Goal: Task Accomplishment & Management: Use online tool/utility

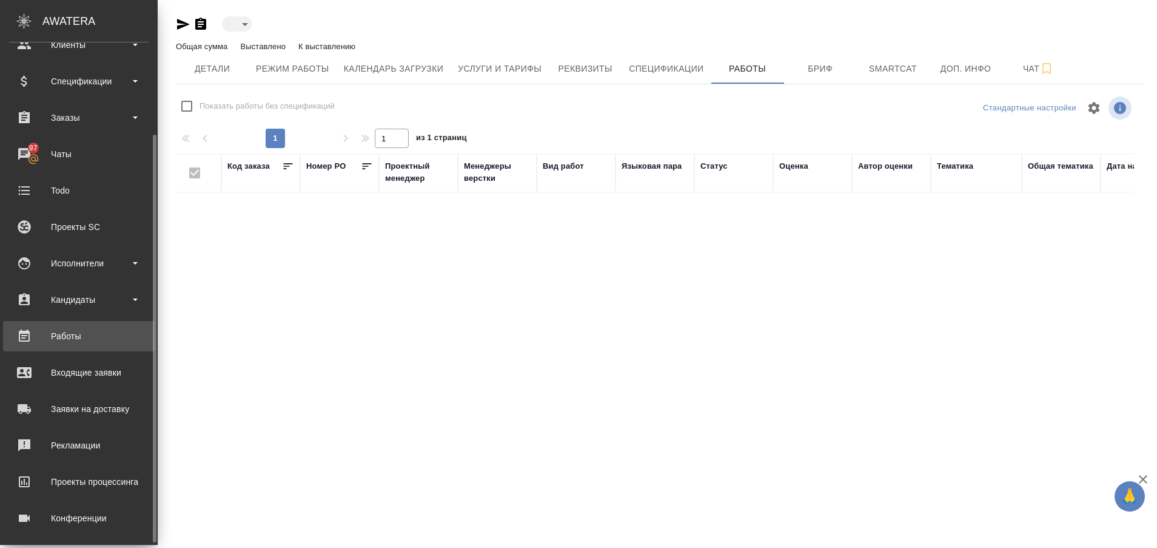
scroll to position [116, 0]
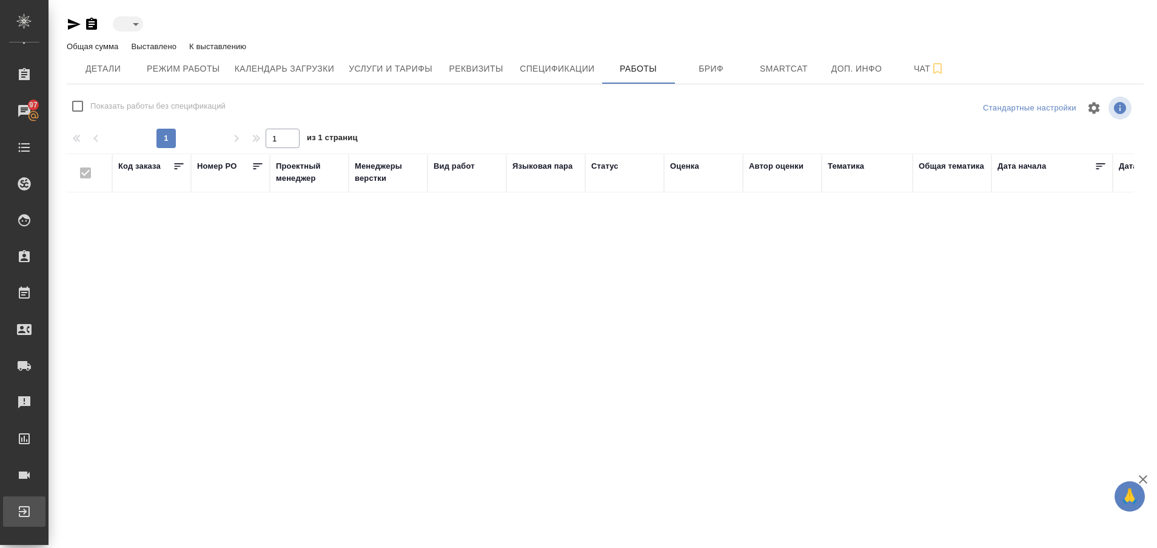
click at [68, 516] on div ".cls-1 fill:#fff; AWATERA Plastinina Anastasia Клиенты Спецификации Заказы 97 Ч…" at bounding box center [578, 274] width 1157 height 548
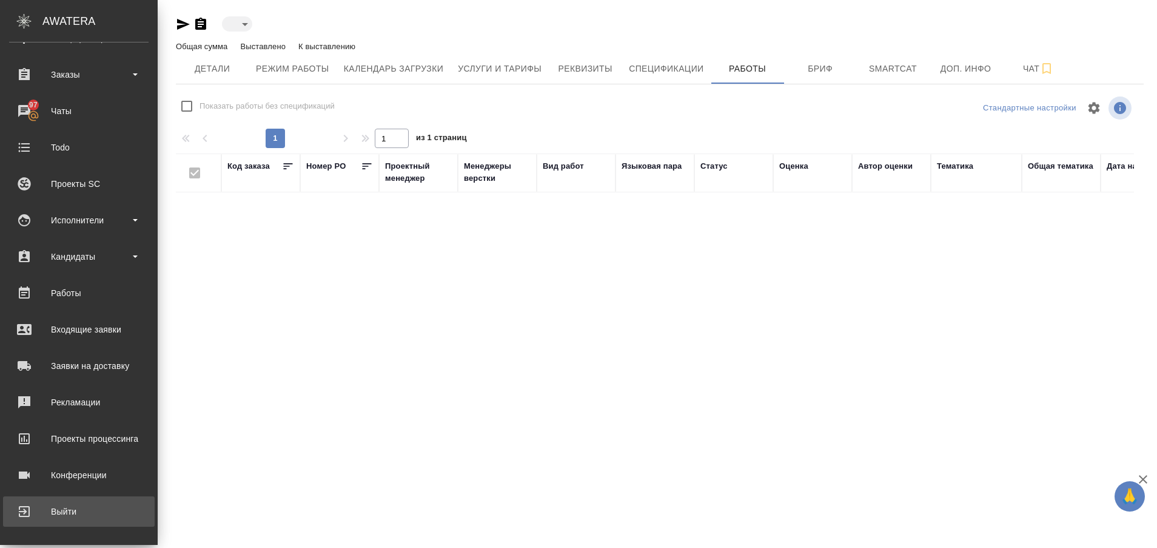
click at [78, 514] on div "Выйти" at bounding box center [79, 511] width 140 height 18
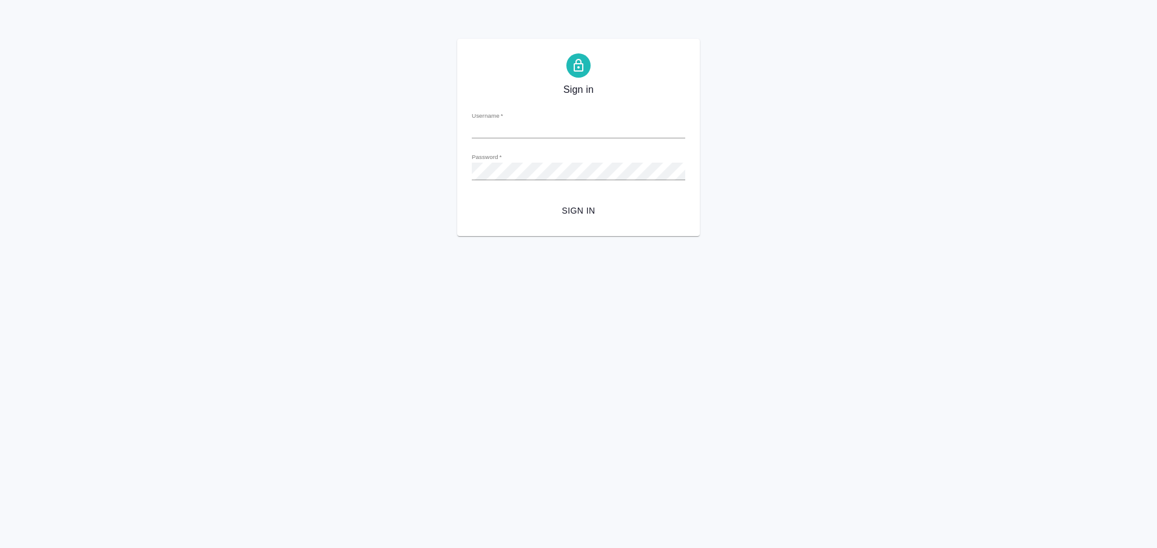
type input "[EMAIL_ADDRESS][DOMAIN_NAME]"
click at [472, 200] on button "Sign in" at bounding box center [579, 211] width 214 height 22
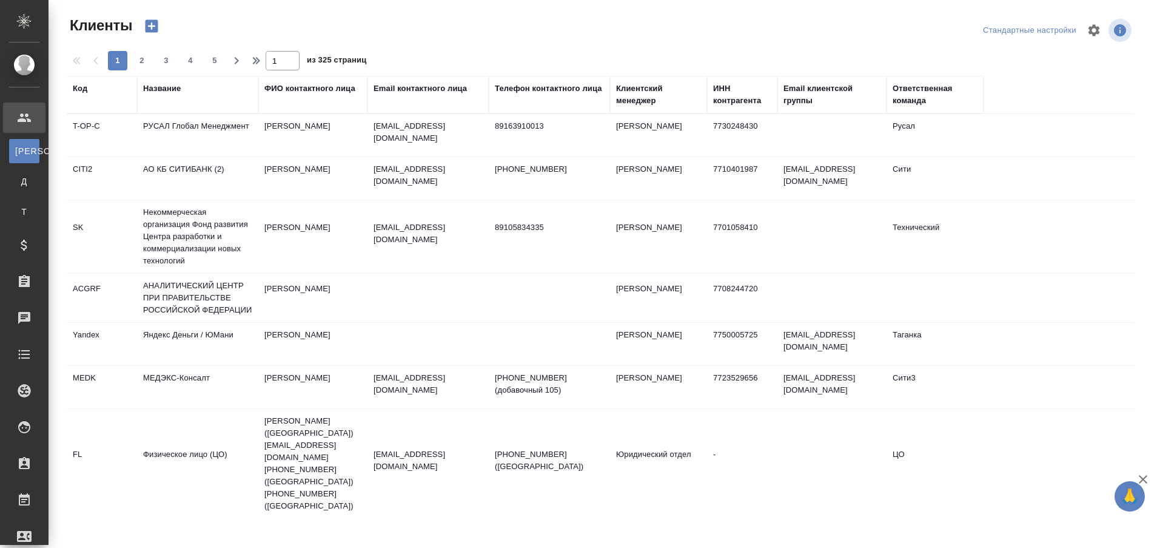
select select "RU"
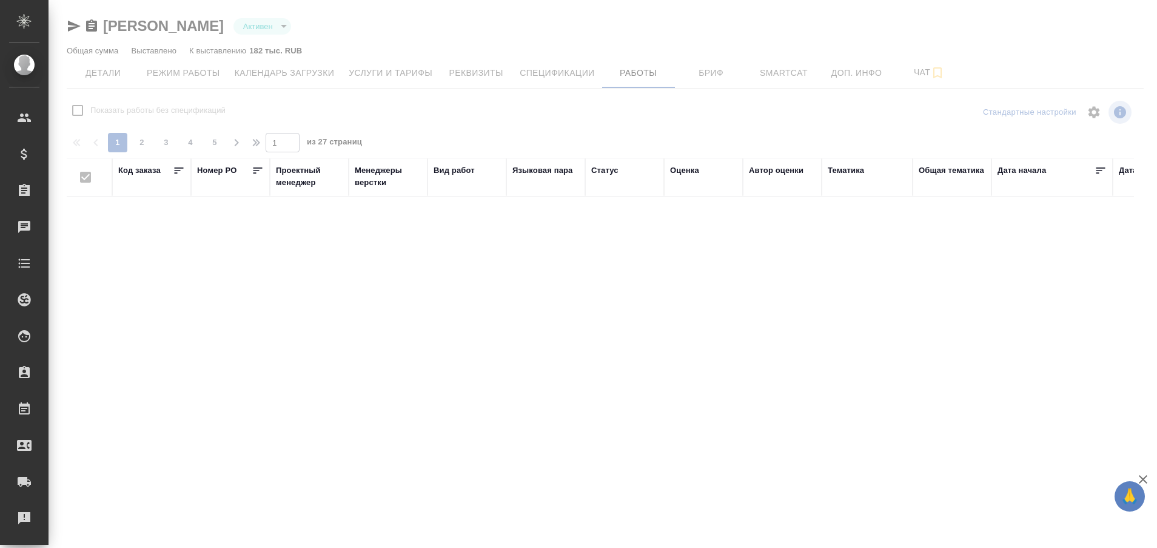
checkbox input "false"
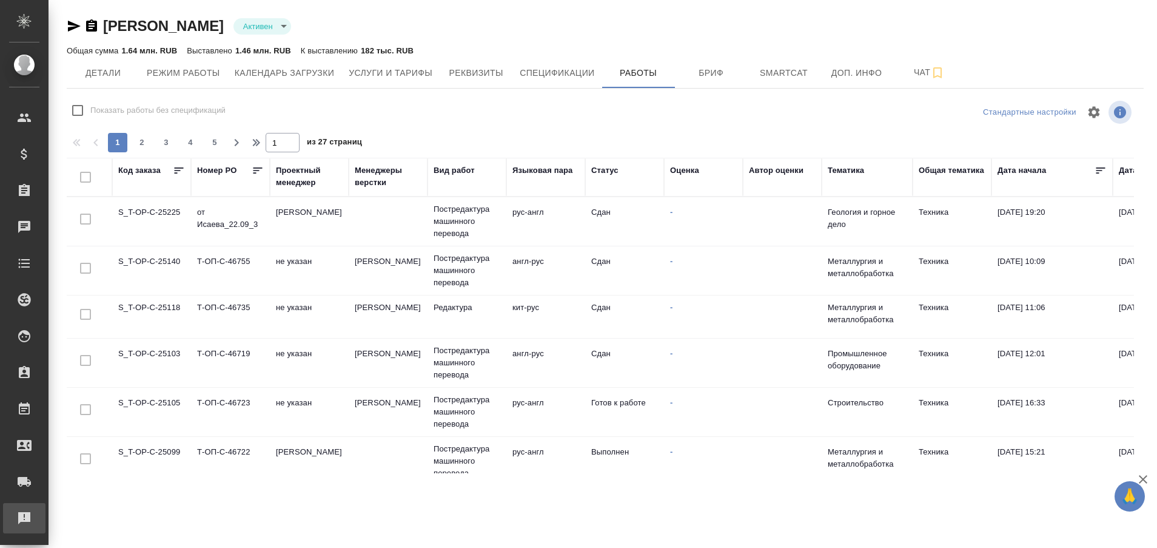
click at [24, 521] on div "Рекламации" at bounding box center [9, 518] width 30 height 18
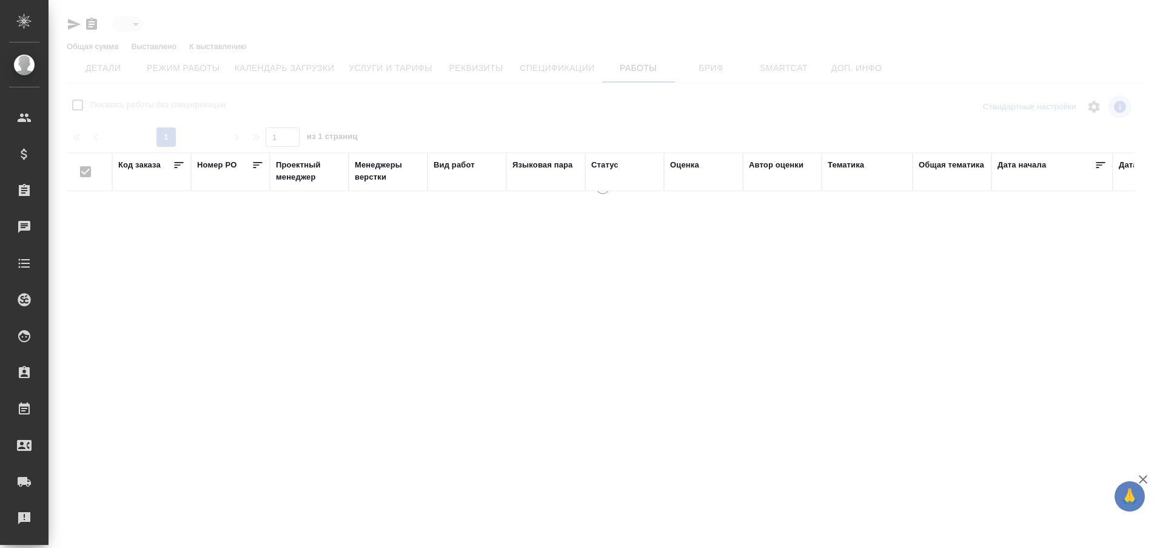
type input "active"
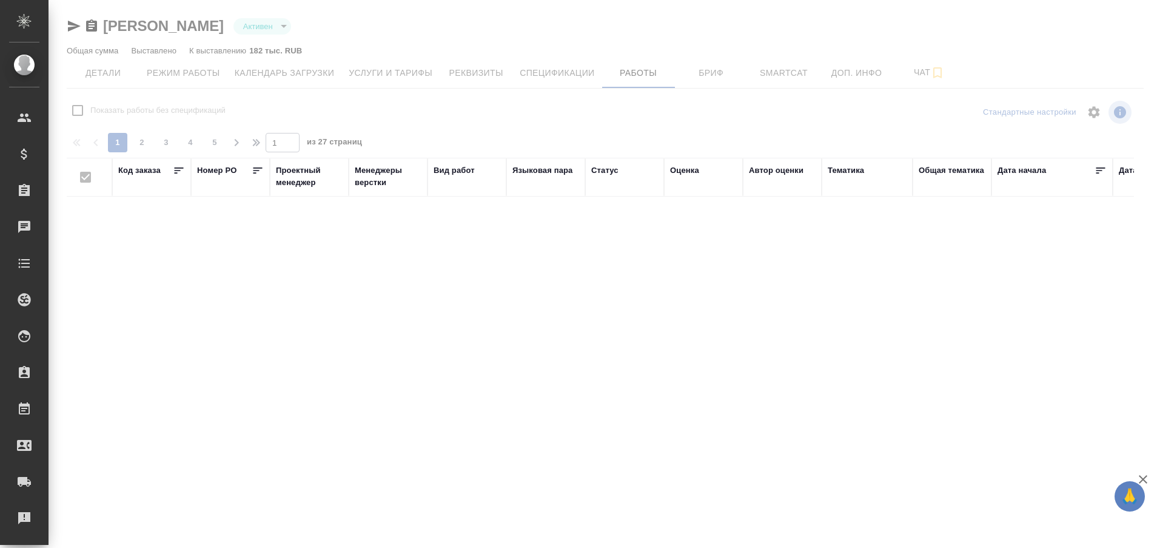
checkbox input "false"
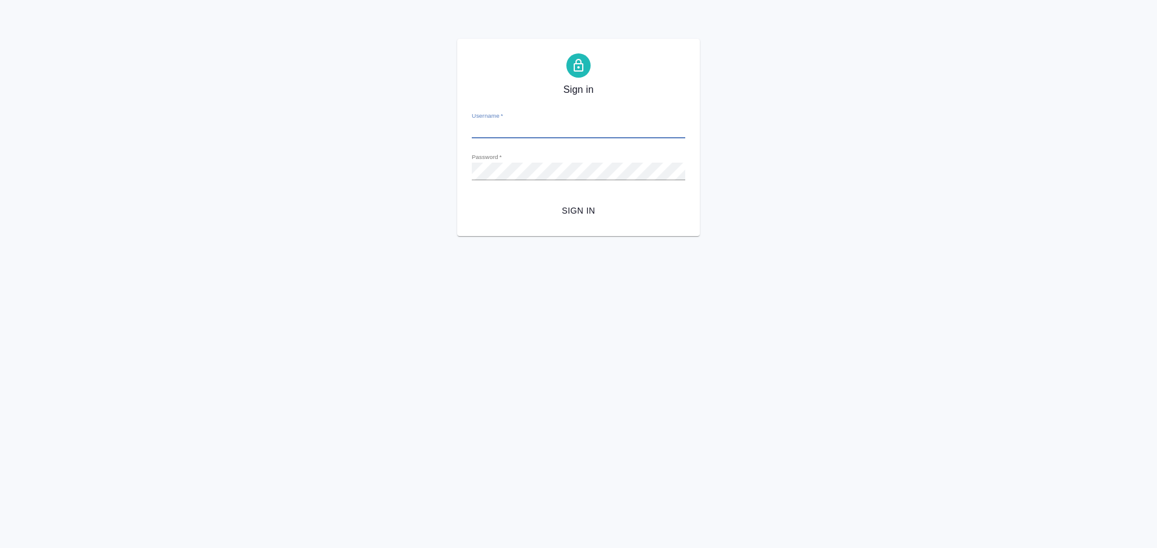
type input "a.plastinina@awatera.com"
click at [448, 195] on div "Sign in Username   * a.plastinina@awatera.com Password   * urlPath   * /Vendor/…" at bounding box center [578, 137] width 1157 height 197
click at [472, 200] on button "Sign in" at bounding box center [579, 211] width 214 height 22
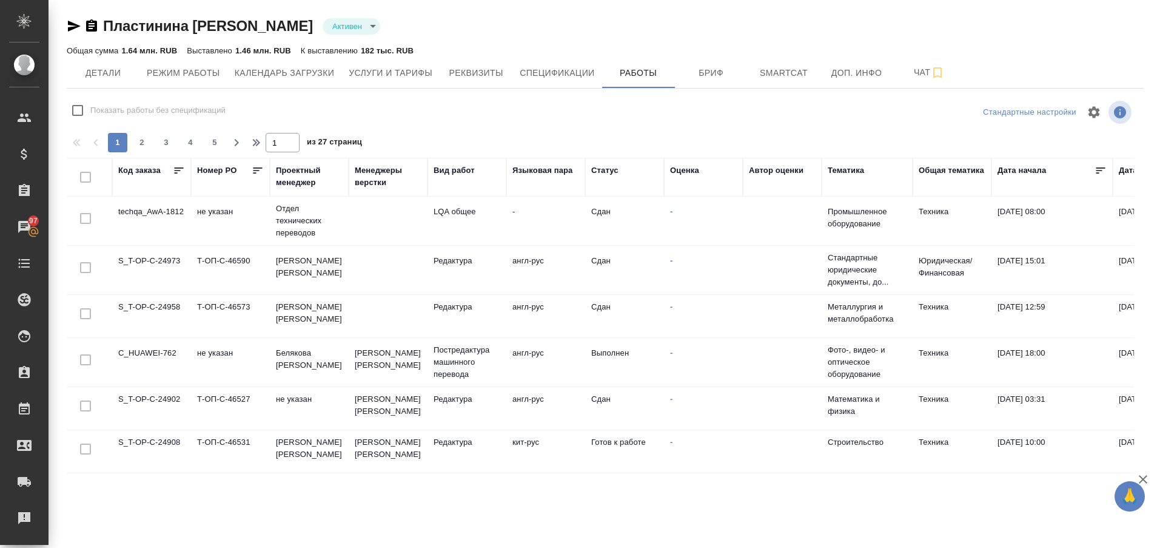
scroll to position [918, 0]
click at [141, 430] on td "S_T-OP-C-24908" at bounding box center [151, 451] width 79 height 42
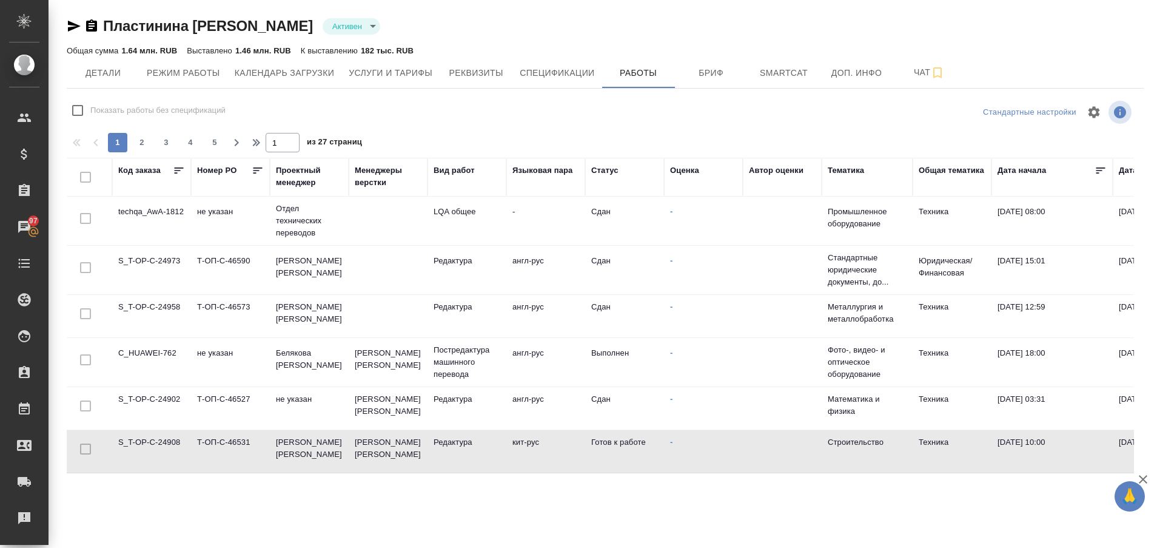
click at [141, 430] on td "S_T-OP-C-24908" at bounding box center [151, 451] width 79 height 42
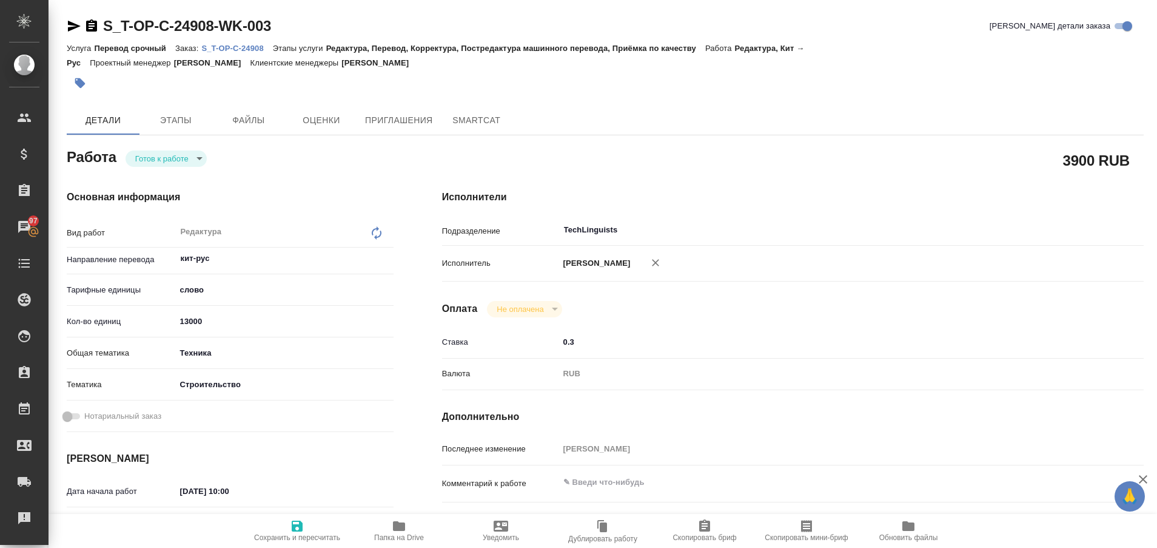
click at [249, 47] on p "S_T-OP-C-24908" at bounding box center [236, 48] width 71 height 9
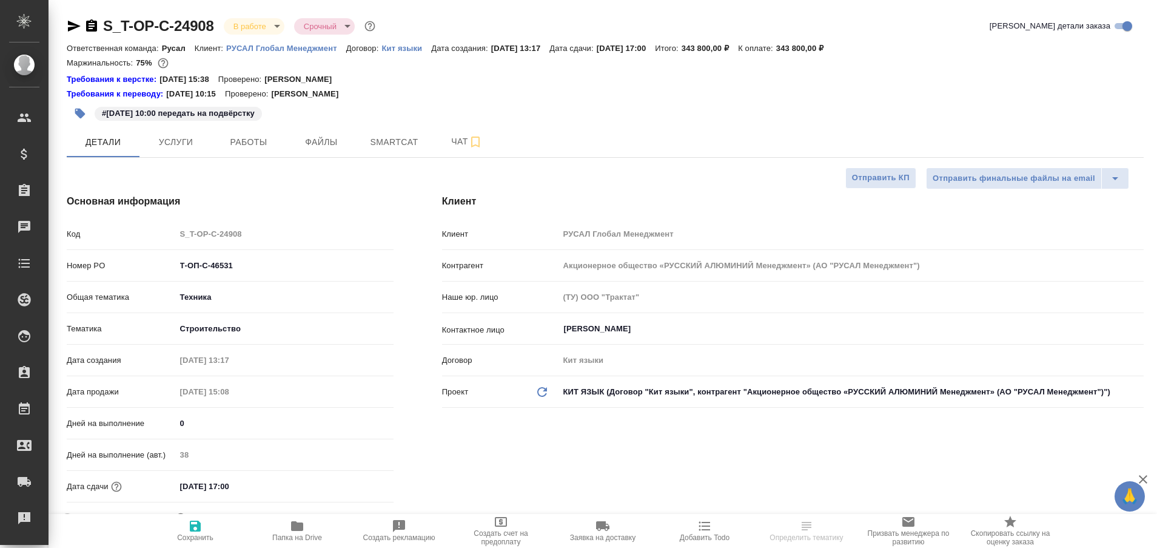
select select "RU"
type textarea "x"
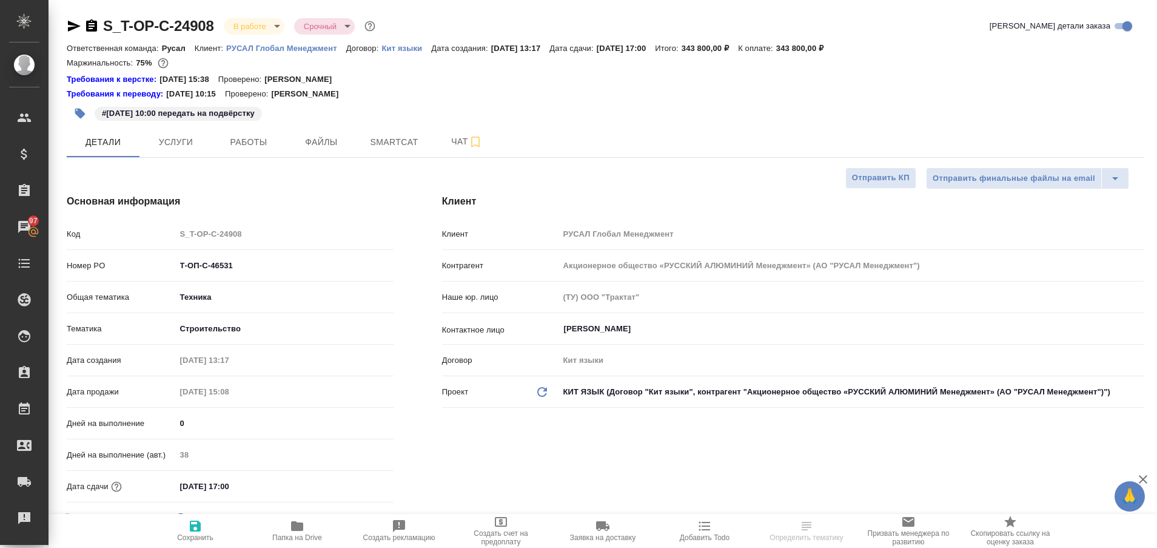
type textarea "x"
click at [301, 525] on icon "button" at bounding box center [297, 526] width 12 height 10
select select "RU"
type textarea "x"
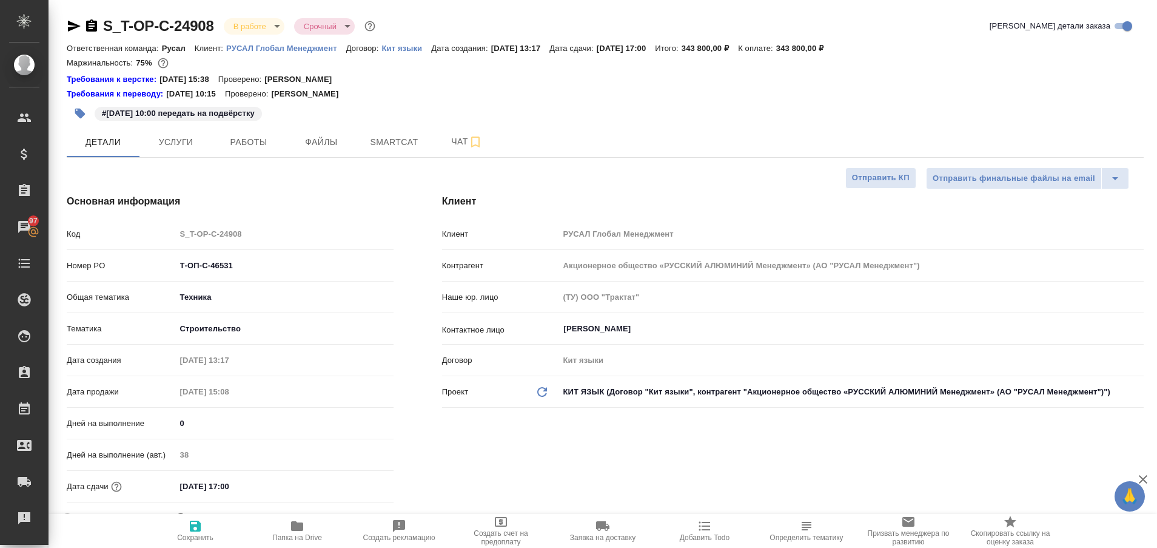
type textarea "x"
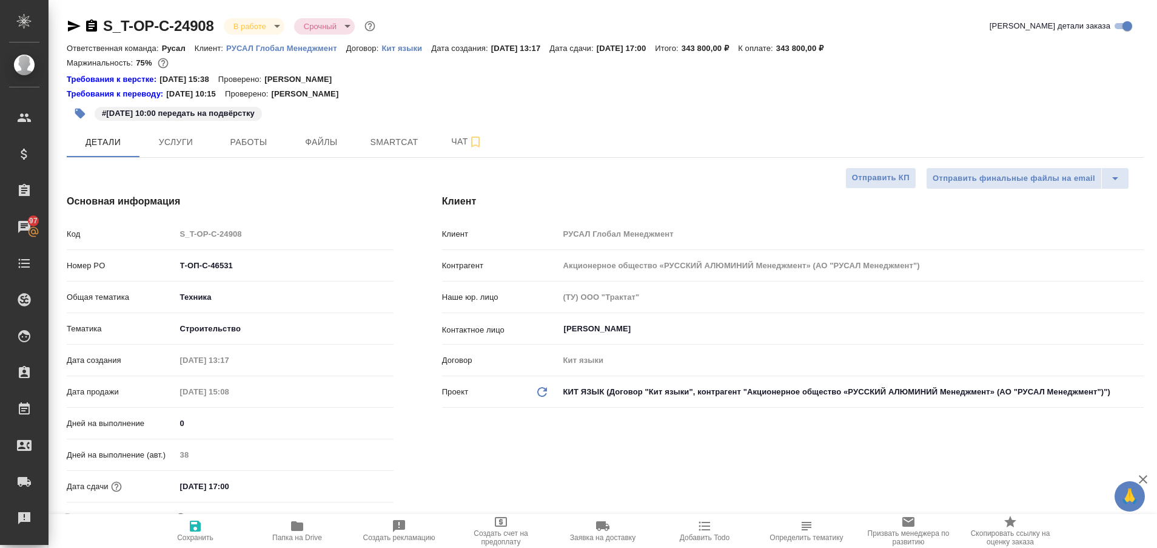
type textarea "x"
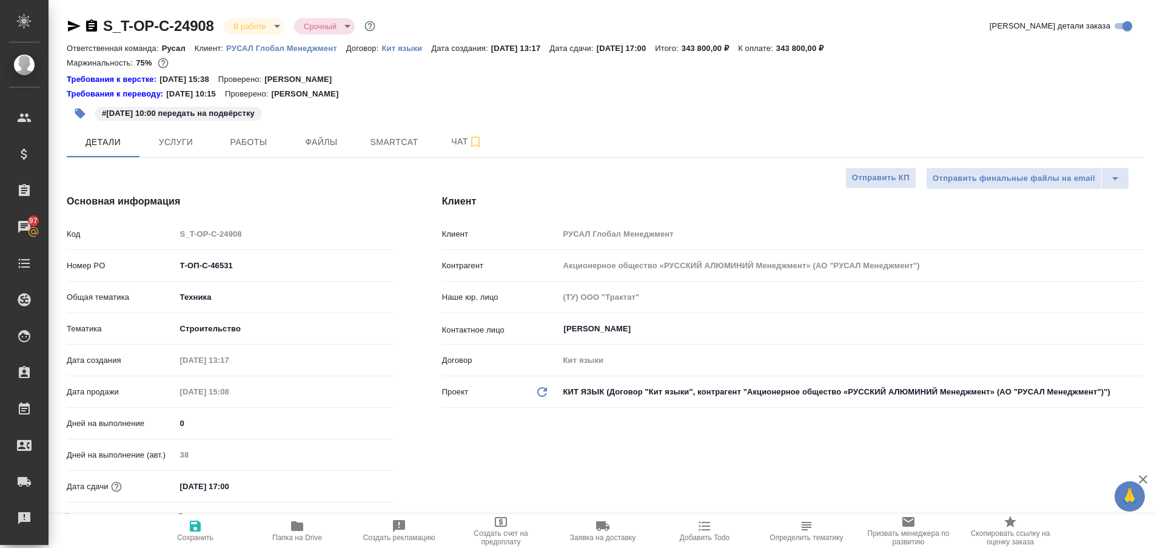
type textarea "x"
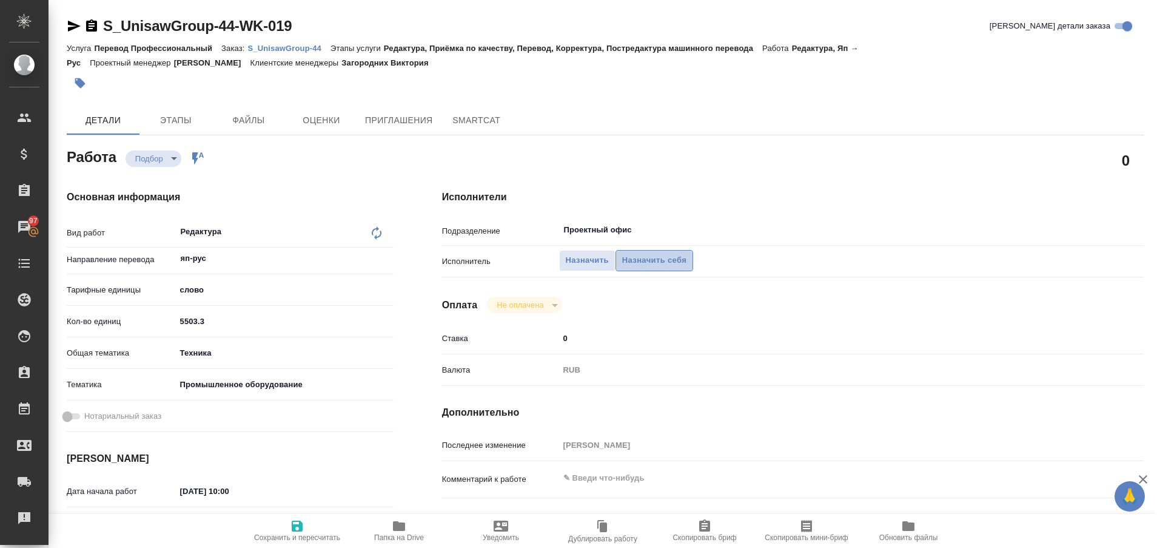
click at [636, 261] on span "Назначить себя" at bounding box center [654, 261] width 64 height 14
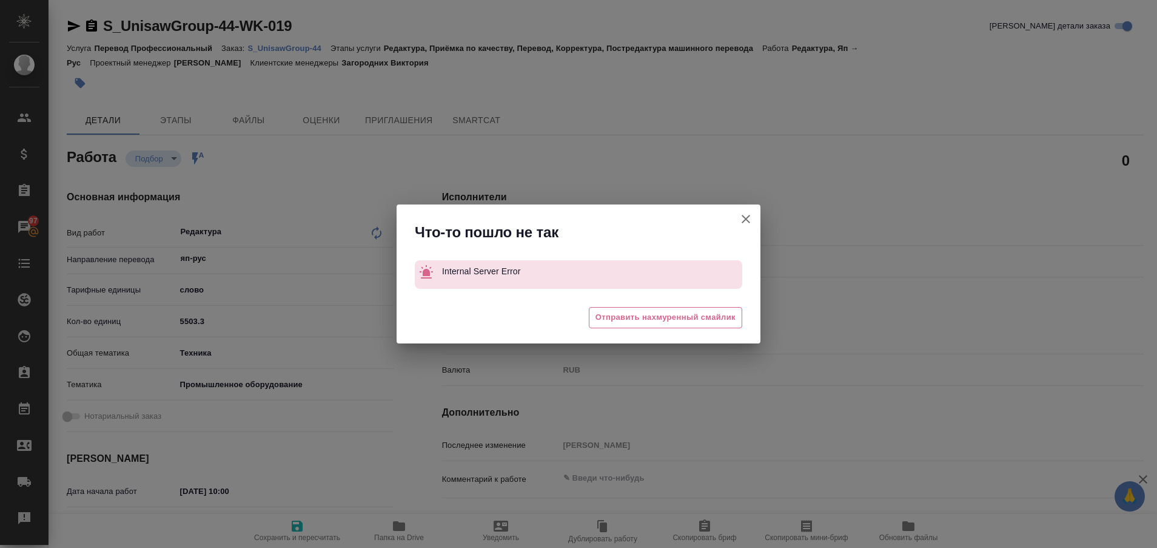
click at [746, 219] on icon "button" at bounding box center [746, 219] width 8 height 8
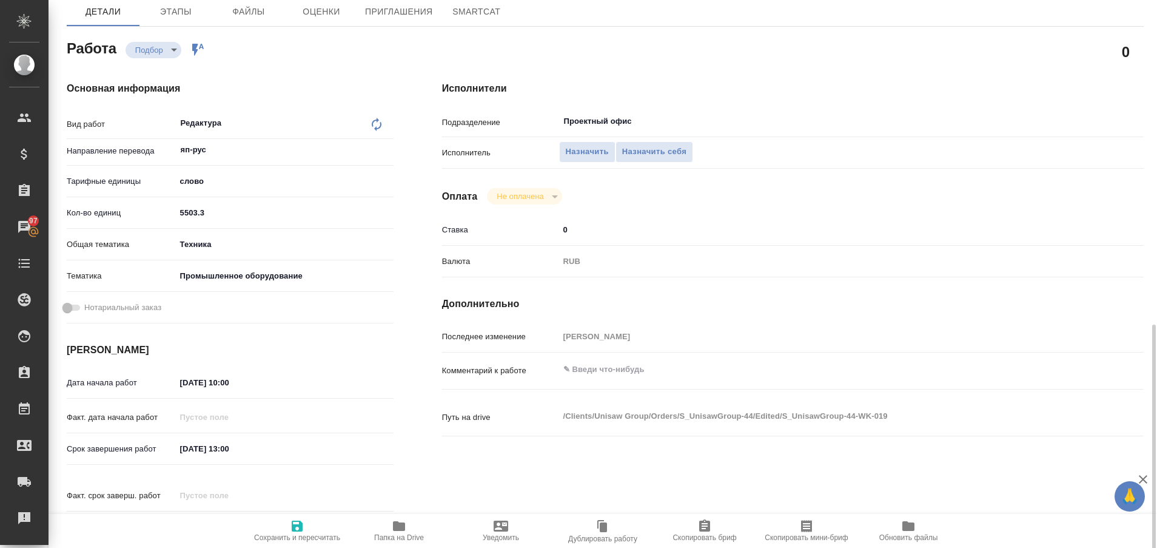
scroll to position [22, 0]
